Goal: Information Seeking & Learning: Find specific fact

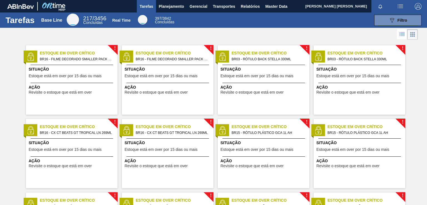
drag, startPoint x: 171, startPoint y: 8, endPoint x: 176, endPoint y: 17, distance: 11.1
click at [171, 8] on span "Planejamento" at bounding box center [171, 6] width 25 height 7
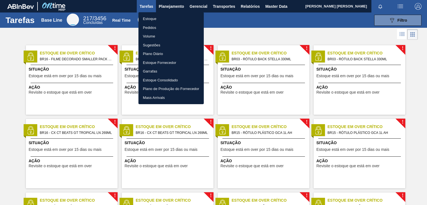
click at [155, 29] on li "Pedidos" at bounding box center [171, 27] width 65 height 9
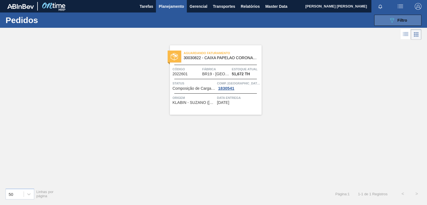
click at [410, 23] on button "089F7B8B-B2A5-4AFE-B5C0-19BA573D28AC Filtro" at bounding box center [398, 20] width 47 height 11
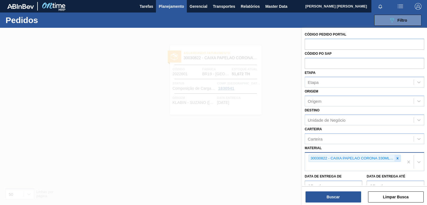
click at [396, 157] on icon at bounding box center [398, 159] width 4 height 4
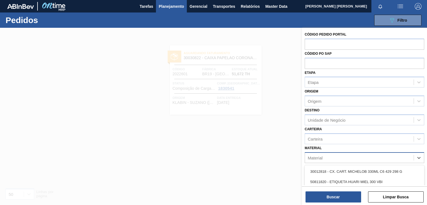
click at [382, 157] on div "Material" at bounding box center [359, 158] width 109 height 8
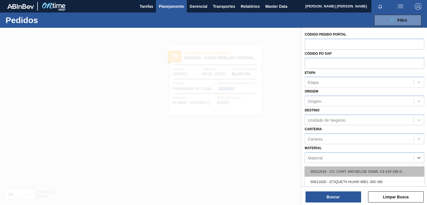
paste input "30033705"
type input "30033705"
click at [337, 169] on div "30033705 - ROTULO BACK [PERSON_NAME] 330ML RDC 429" at bounding box center [365, 172] width 120 height 10
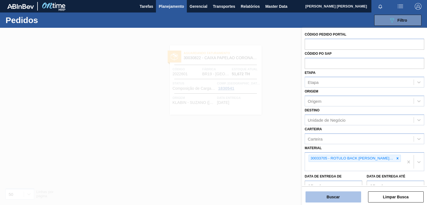
click at [330, 195] on button "Buscar" at bounding box center [334, 197] width 56 height 11
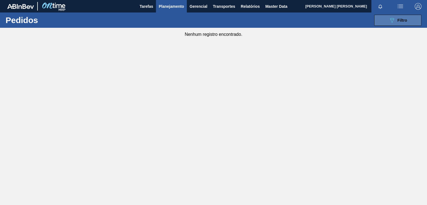
click at [403, 18] on span "Filtro" at bounding box center [403, 20] width 10 height 4
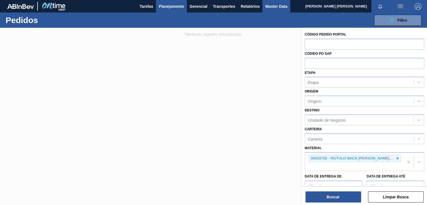
click at [275, 5] on span "Master Data" at bounding box center [276, 6] width 22 height 7
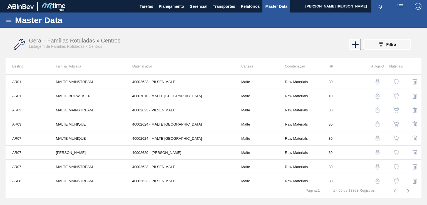
click at [7, 19] on icon at bounding box center [9, 20] width 7 height 7
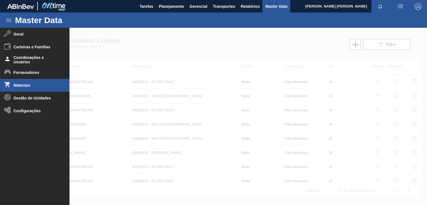
click at [26, 84] on span "Materiais" at bounding box center [37, 85] width 46 height 4
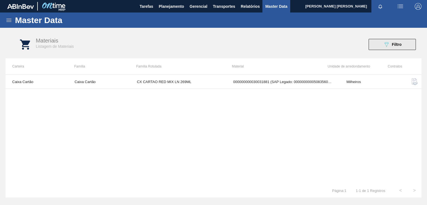
click at [390, 44] on icon "089F7B8B-B2A5-4AFE-B5C0-19BA573D28AC" at bounding box center [386, 44] width 7 height 7
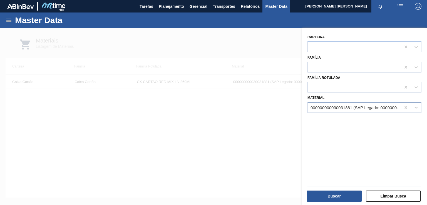
click at [368, 105] on div "000000000030031881 (SAP Legado: 000000000050835607) - CX CARTAO RED MIX 269ML L…" at bounding box center [356, 107] width 91 height 5
drag, startPoint x: 405, startPoint y: 106, endPoint x: 394, endPoint y: 107, distance: 11.2
click at [405, 106] on icon at bounding box center [407, 108] width 6 height 6
paste input "30033714"
type input "30033714"
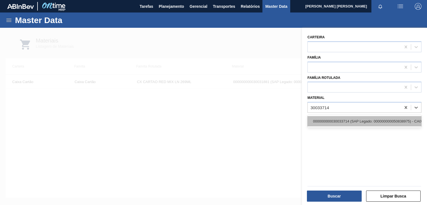
click at [328, 121] on div "000000000030033714 (SAP Legado: 000000000050838975) - CAIXA CARTAO [PERSON_NAME…" at bounding box center [365, 121] width 114 height 10
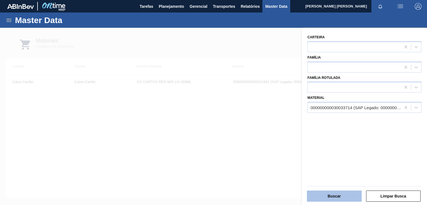
click at [345, 195] on button "Buscar" at bounding box center [334, 196] width 55 height 11
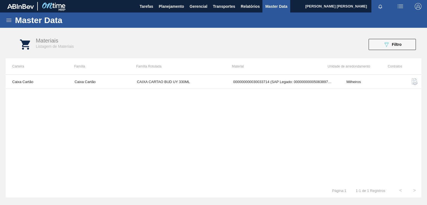
click at [412, 80] on img "button" at bounding box center [415, 81] width 7 height 7
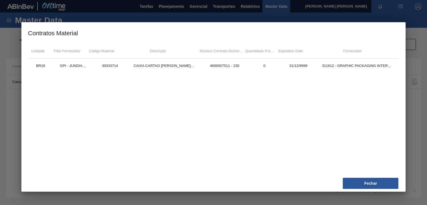
click at [411, 99] on div at bounding box center [213, 102] width 427 height 205
click at [372, 182] on button "Fechar" at bounding box center [371, 183] width 56 height 11
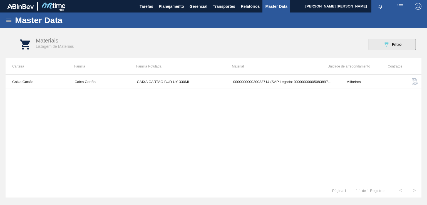
click at [396, 46] on span "Filtro" at bounding box center [397, 44] width 10 height 4
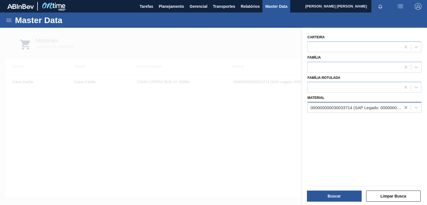
click at [404, 107] on icon at bounding box center [407, 108] width 6 height 6
paste input "30033559"
type input "30033559"
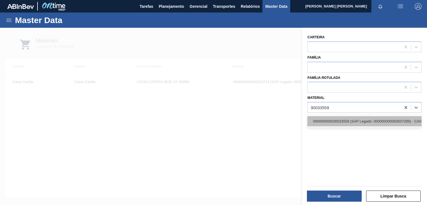
click at [349, 122] on div "000000000030033559 (SAP Legado: 000000000050837289) - CAIXA CARTAO SPATEN UY 33…" at bounding box center [365, 121] width 114 height 10
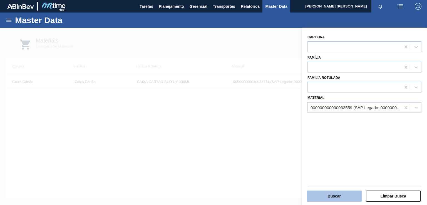
click at [341, 195] on button "Buscar" at bounding box center [334, 196] width 55 height 11
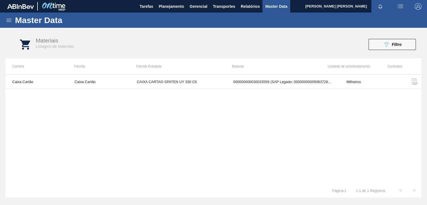
click at [418, 80] on img "button" at bounding box center [415, 81] width 7 height 7
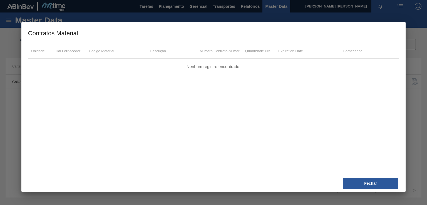
click at [410, 65] on div at bounding box center [213, 102] width 427 height 205
click at [375, 181] on button "Fechar" at bounding box center [371, 183] width 56 height 11
